Goal: Task Accomplishment & Management: Manage account settings

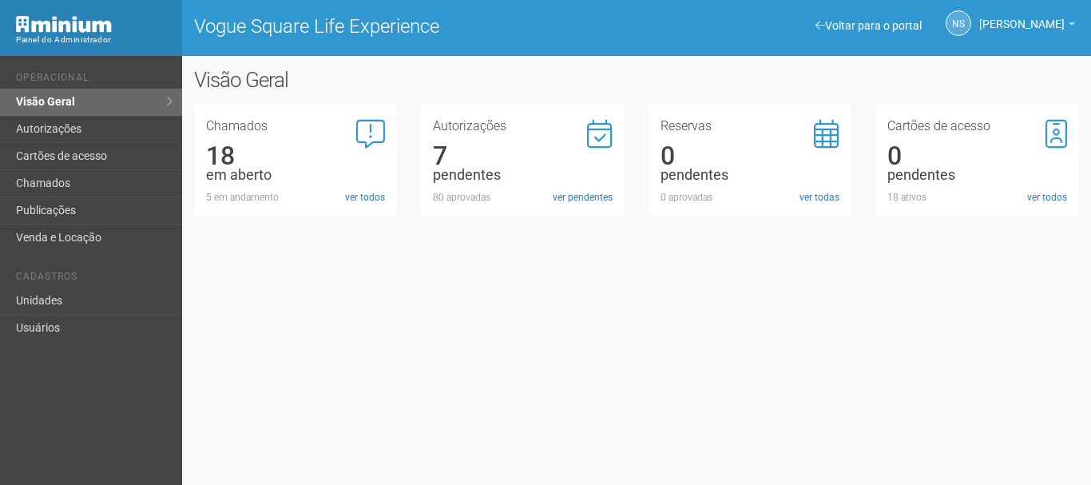
click at [113, 79] on li "Operacional" at bounding box center [93, 80] width 154 height 17
click at [112, 119] on link "Autorizações" at bounding box center [91, 129] width 182 height 27
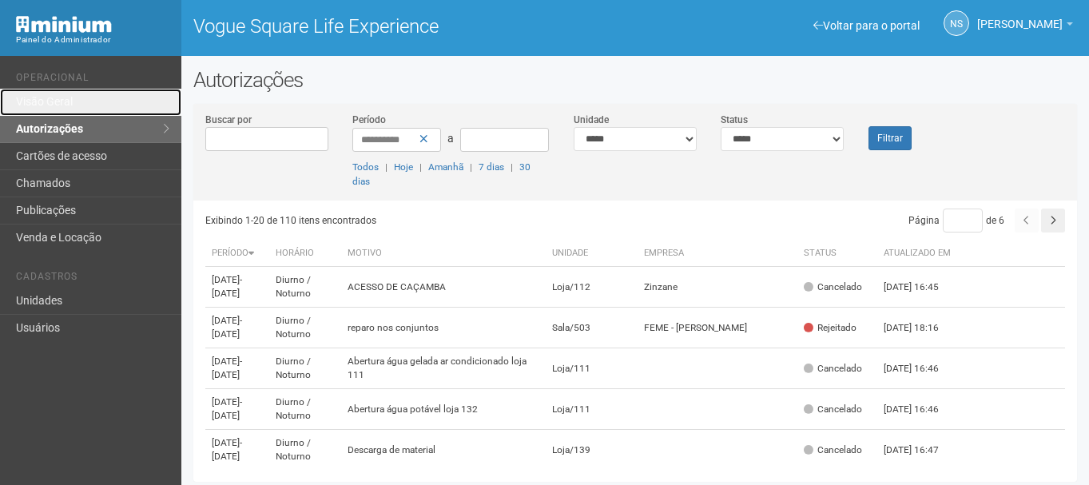
click at [113, 106] on link "Visão Geral" at bounding box center [90, 102] width 181 height 27
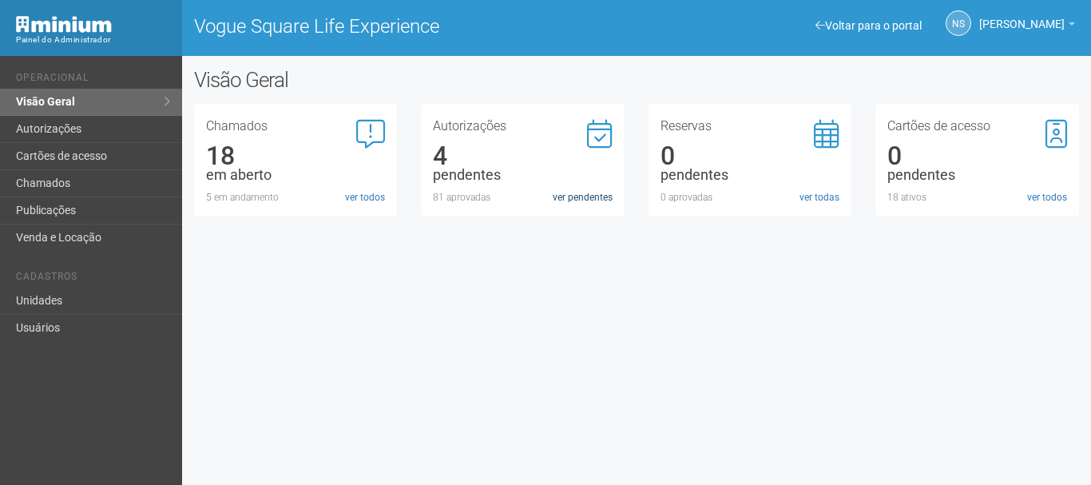
drag, startPoint x: 550, startPoint y: 181, endPoint x: 562, endPoint y: 193, distance: 15.8
click at [554, 185] on div "Autorizações 4 pendentes 81 aprovadas ver pendentes" at bounding box center [523, 162] width 180 height 85
click at [567, 199] on link "ver pendentes" at bounding box center [583, 197] width 60 height 14
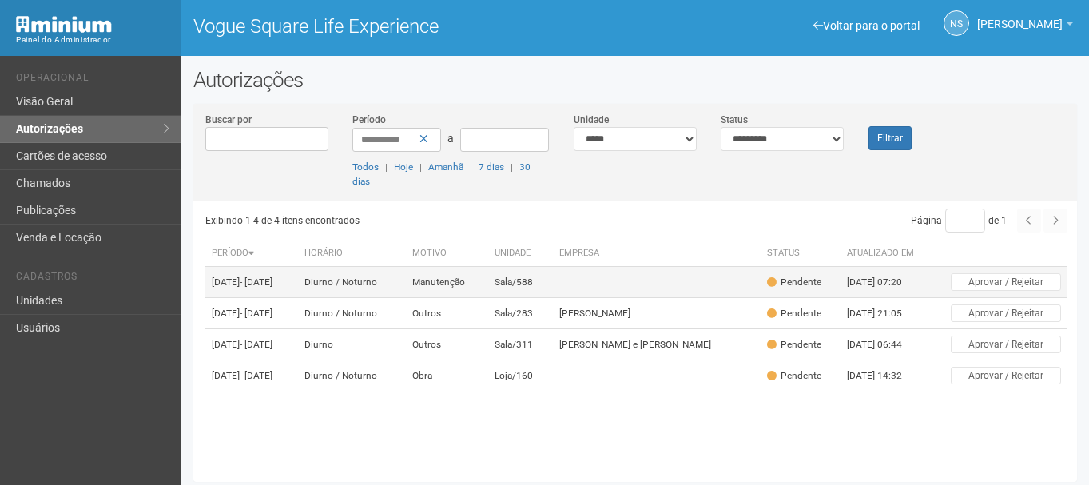
click at [488, 298] on td "Manutenção" at bounding box center [447, 282] width 82 height 31
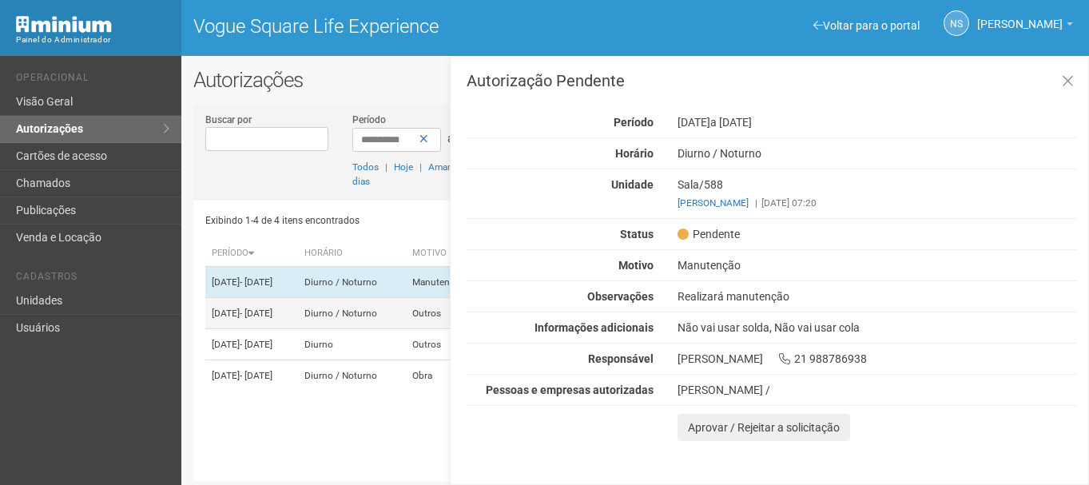
click at [298, 329] on td "[DATE] - [DATE]" at bounding box center [251, 313] width 93 height 31
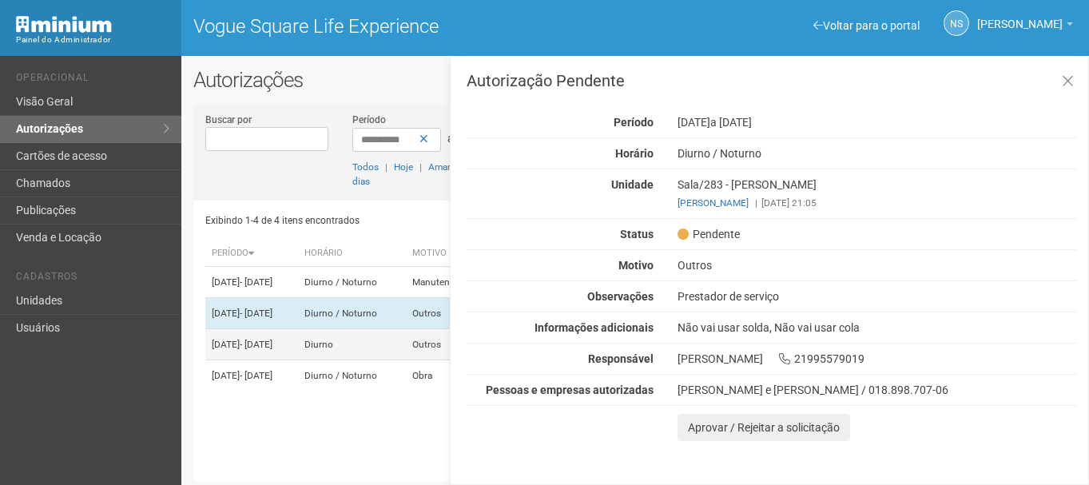
click at [298, 360] on td "[DATE] - [DATE]" at bounding box center [251, 344] width 93 height 31
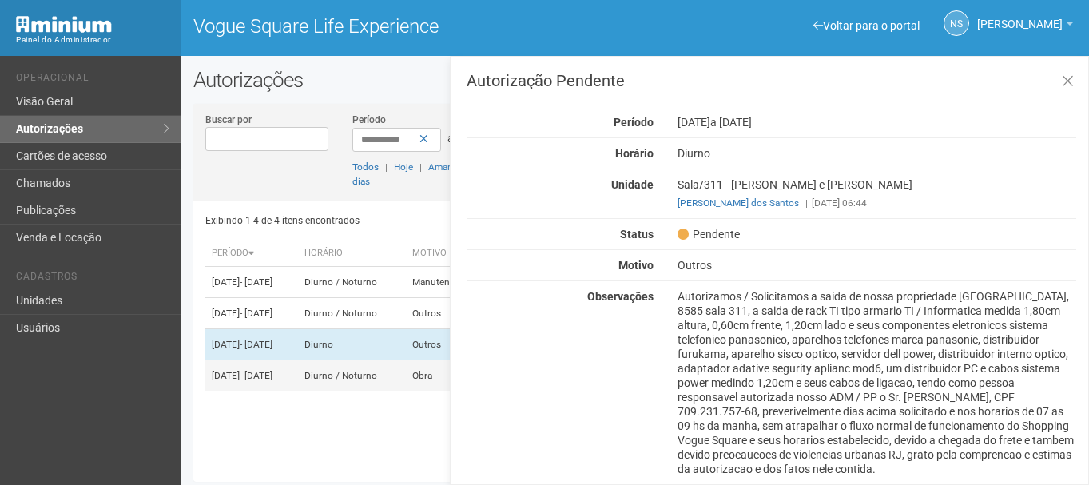
click at [298, 391] on td "[DATE] - [DATE]" at bounding box center [251, 375] width 93 height 31
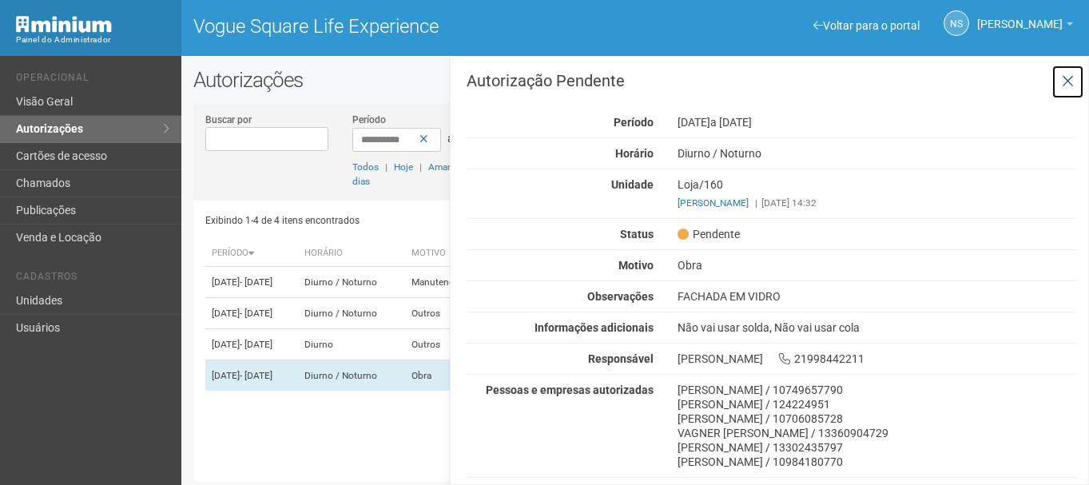
click at [1066, 78] on icon at bounding box center [1068, 81] width 12 height 16
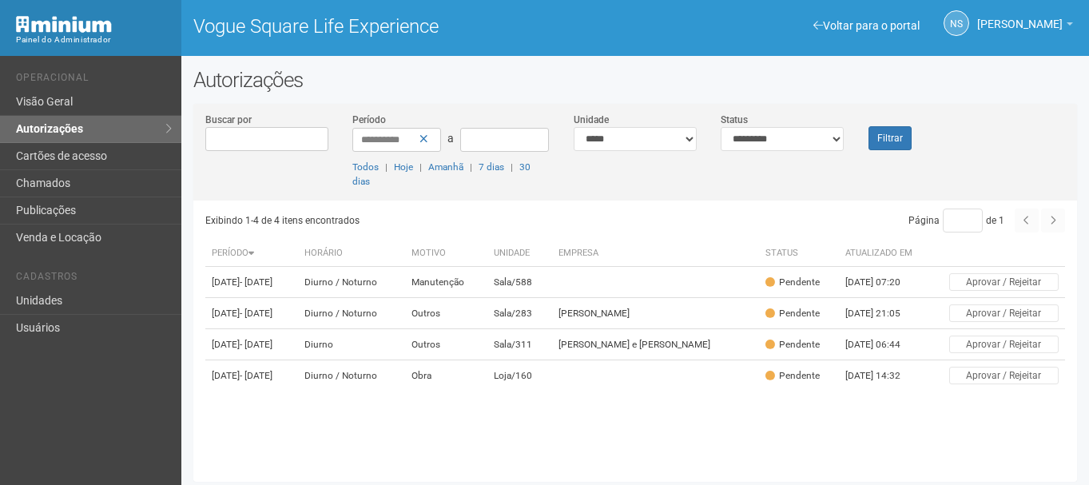
click at [133, 355] on div "Voltar para o portal Operacional Visão Geral Autorizações Cartões de acesso Cha…" at bounding box center [90, 270] width 181 height 429
click at [190, 202] on div "**********" at bounding box center [635, 279] width 908 height 422
